Goal: Transaction & Acquisition: Purchase product/service

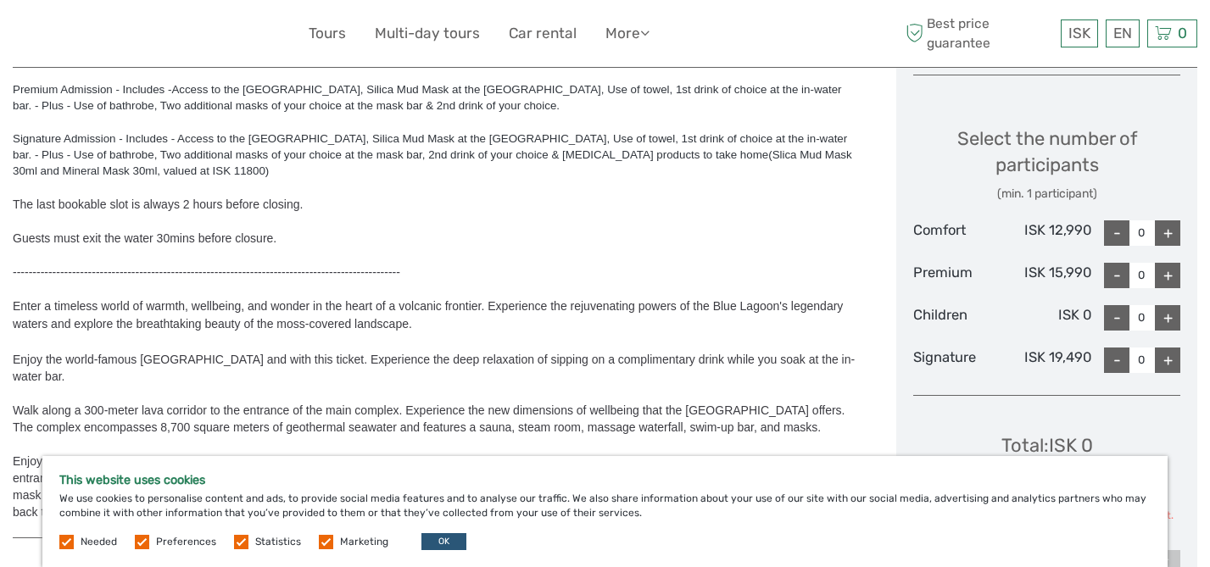
scroll to position [662, 0]
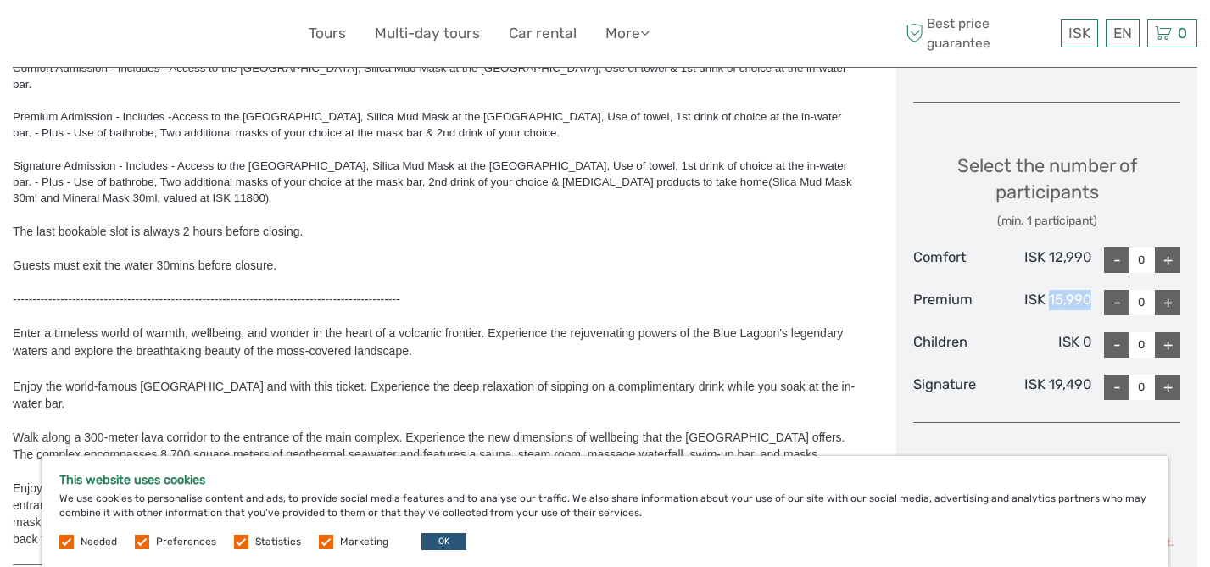
drag, startPoint x: 1091, startPoint y: 299, endPoint x: 1050, endPoint y: 300, distance: 41.6
click at [1050, 300] on div "Premium ISK 15,990 - 0 +" at bounding box center [1046, 302] width 267 height 25
copy div "15,990"
click at [986, 347] on div "Children" at bounding box center [957, 344] width 89 height 25
drag, startPoint x: 1091, startPoint y: 304, endPoint x: 1052, endPoint y: 304, distance: 38.2
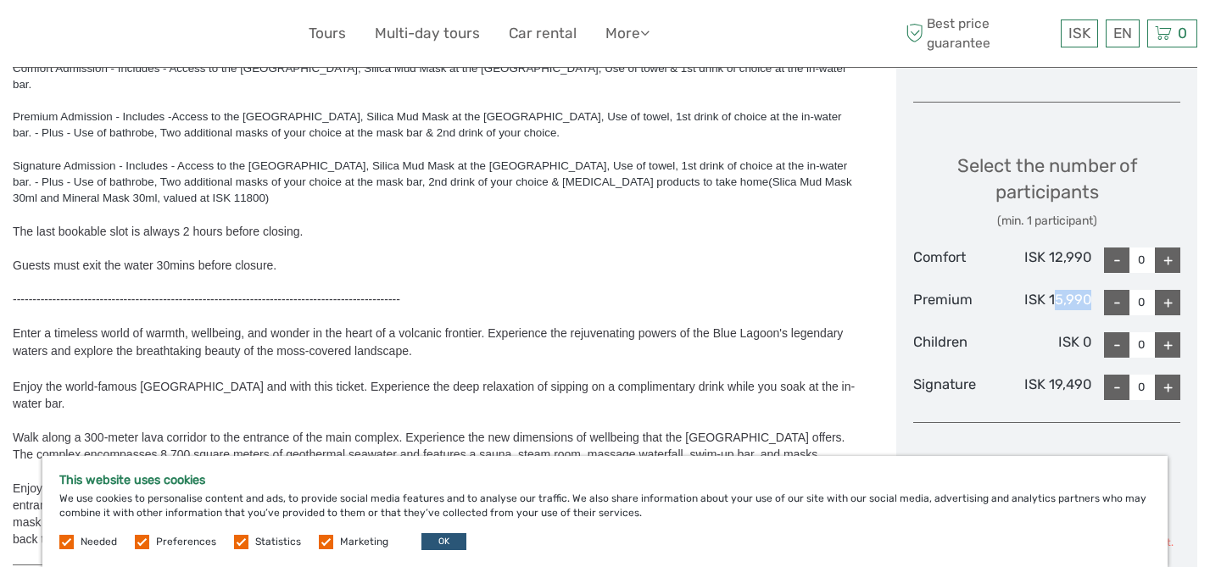
click at [1052, 304] on div "ISK 15,990" at bounding box center [1046, 302] width 89 height 25
drag, startPoint x: 1050, startPoint y: 300, endPoint x: 1089, endPoint y: 296, distance: 39.2
click at [1089, 296] on div "ISK 15,990" at bounding box center [1046, 302] width 89 height 25
copy div "15,990"
click at [635, 338] on div "Comfort Admission - Includes - Access to the [GEOGRAPHIC_DATA], Silica Mud Mask…" at bounding box center [437, 304] width 848 height 488
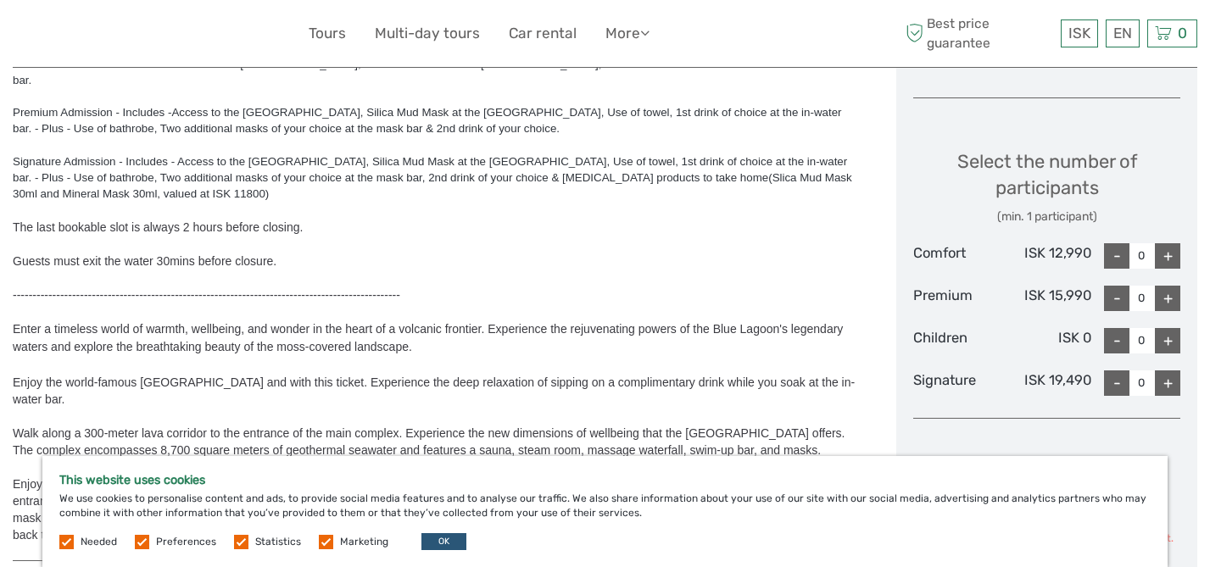
scroll to position [661, 0]
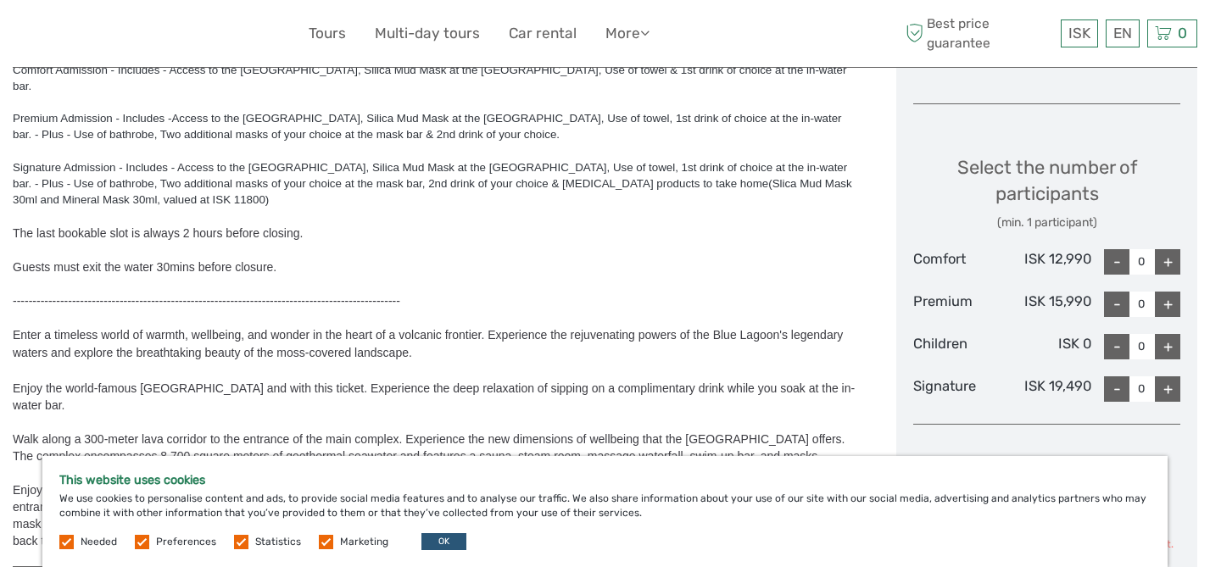
click at [511, 276] on div at bounding box center [437, 284] width 848 height 17
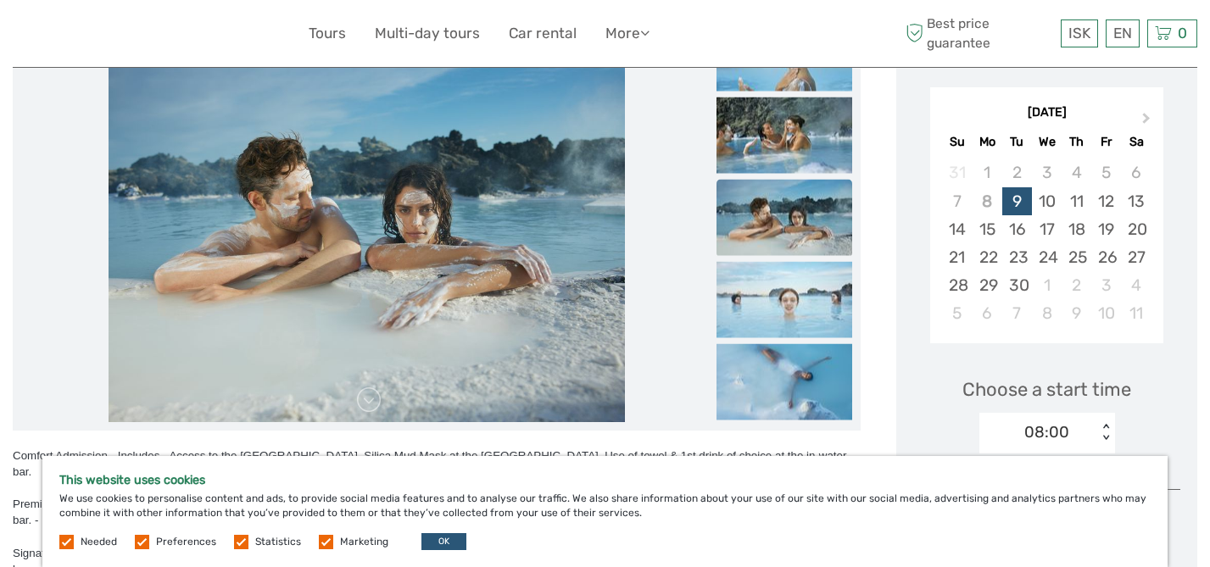
scroll to position [274, 0]
click at [781, 302] on img at bounding box center [785, 301] width 136 height 76
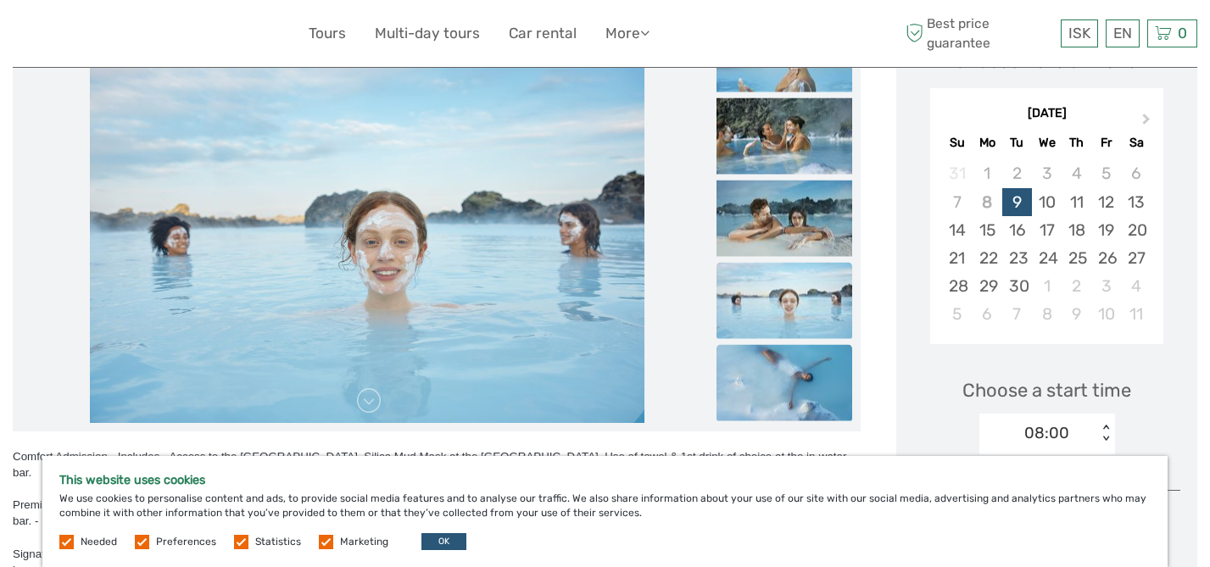
click at [787, 371] on img at bounding box center [785, 383] width 136 height 76
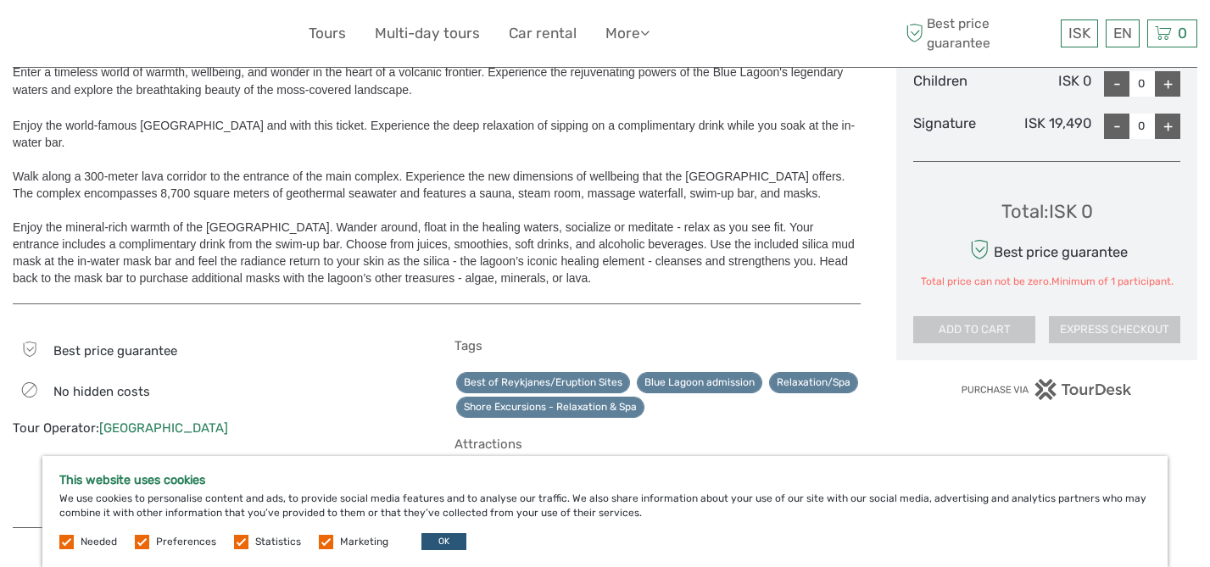
scroll to position [923, 0]
click at [445, 540] on button "OK" at bounding box center [443, 541] width 45 height 17
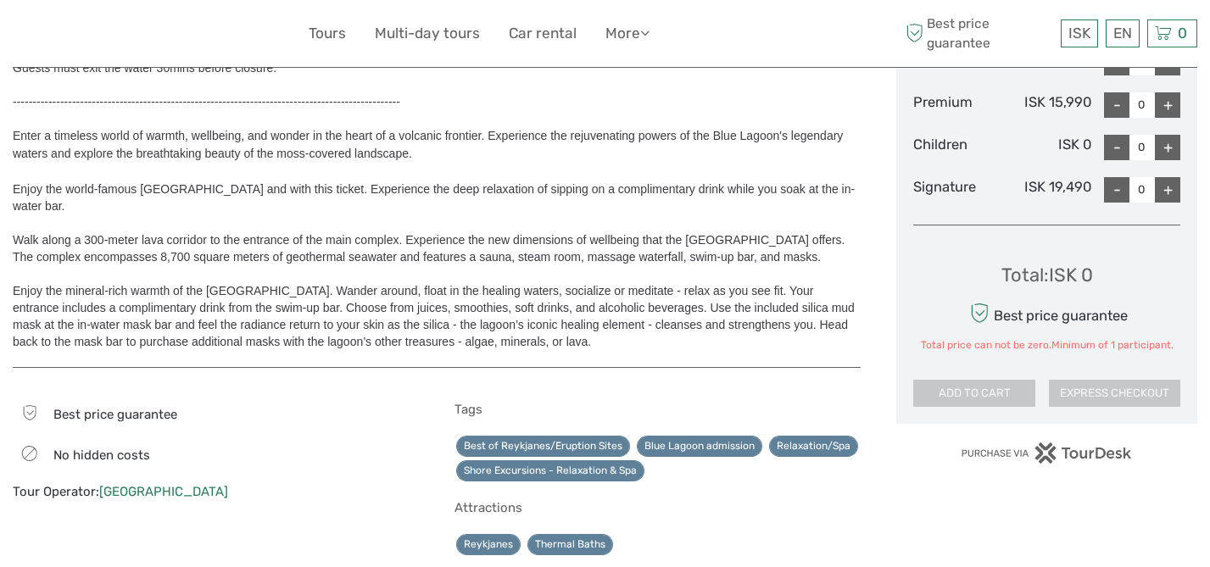
scroll to position [864, 0]
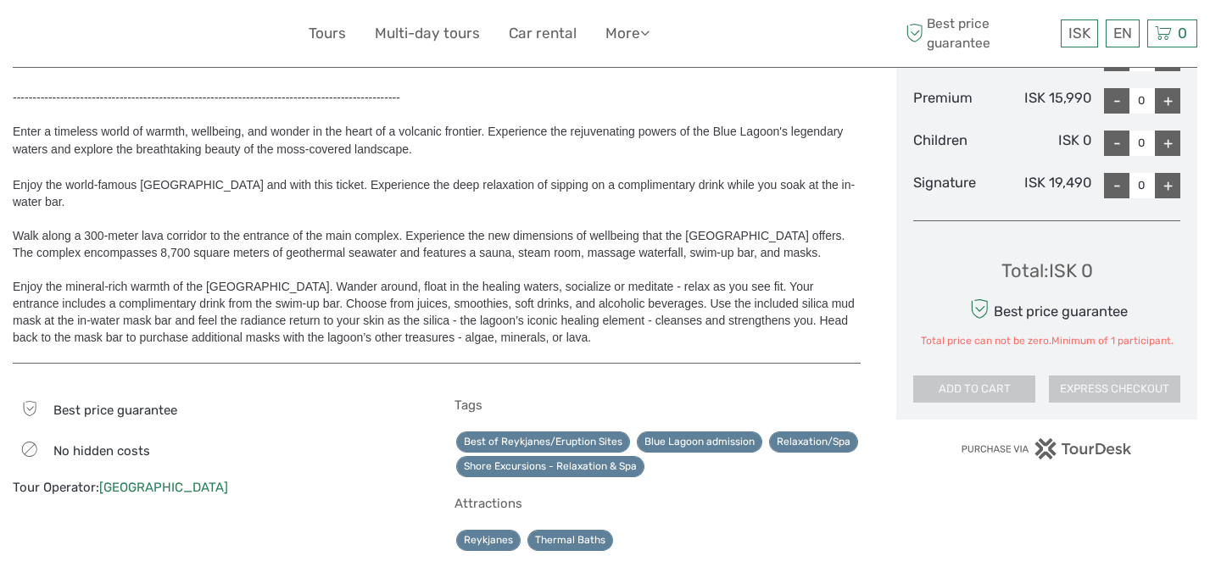
click at [548, 299] on div "Enjoy the mineral-rich warmth of the [GEOGRAPHIC_DATA]. Wander around, float in…" at bounding box center [437, 312] width 848 height 68
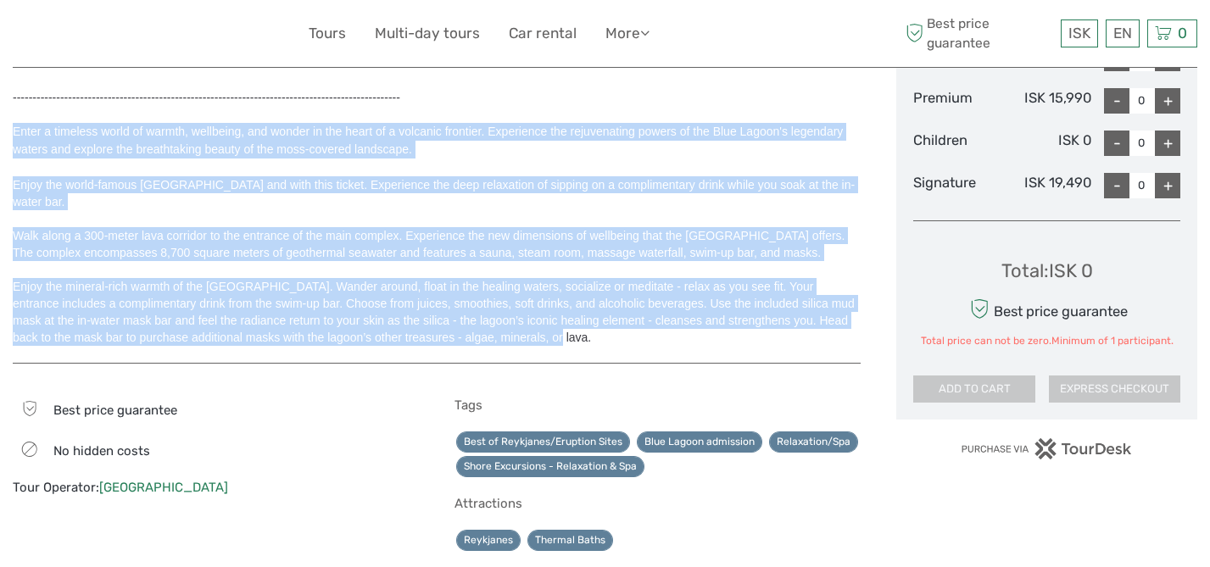
drag, startPoint x: 533, startPoint y: 314, endPoint x: 11, endPoint y: 107, distance: 561.1
click at [11, 107] on body "ISK ISK € $ £ EN English Español Deutsch Tours Multi-day tours Car rental More …" at bounding box center [605, 92] width 1210 height 1912
click at [82, 136] on span "Enter a timeless world of warmth, wellbeing, and wonder in the heart of a volca…" at bounding box center [437, 131] width 848 height 50
drag, startPoint x: 14, startPoint y: 115, endPoint x: 584, endPoint y: 314, distance: 604.2
click at [584, 314] on div "Comfort Admission - Includes - Access to the [GEOGRAPHIC_DATA], Silica Mud Mask…" at bounding box center [437, 102] width 848 height 522
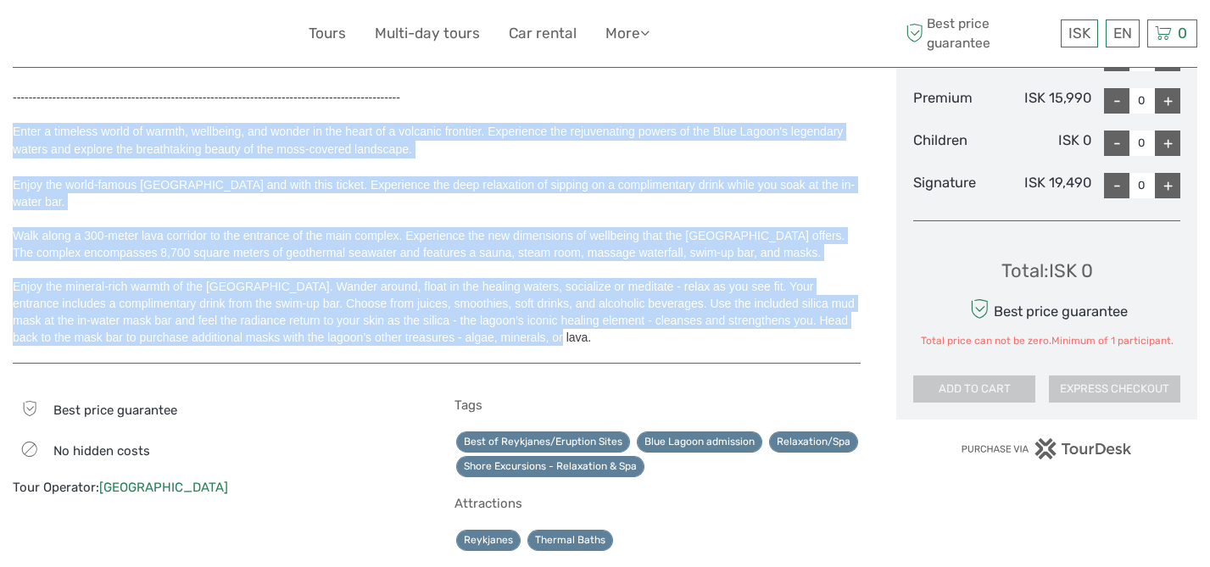
click at [552, 306] on div "Enjoy the mineral-rich warmth of the [GEOGRAPHIC_DATA]. Wander around, float in…" at bounding box center [437, 312] width 848 height 68
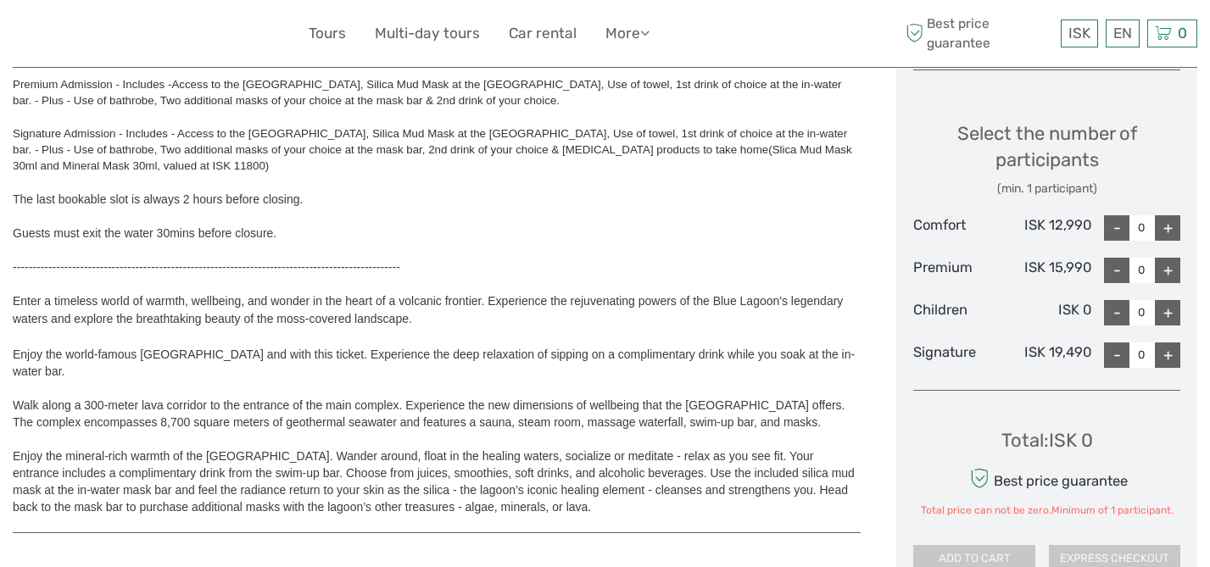
scroll to position [735, 0]
